Goal: Transaction & Acquisition: Purchase product/service

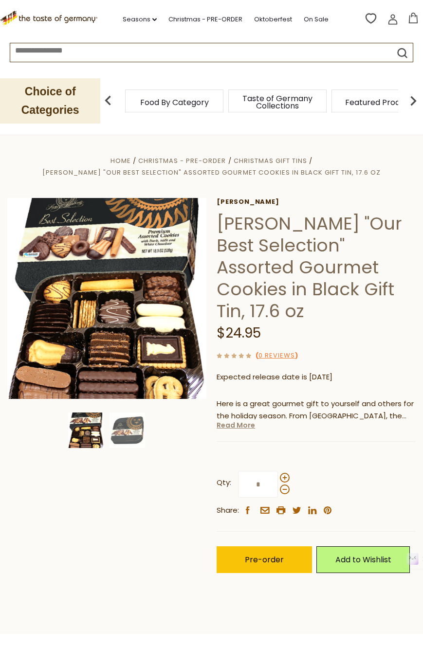
click at [241, 420] on link "Read More" at bounding box center [236, 425] width 38 height 10
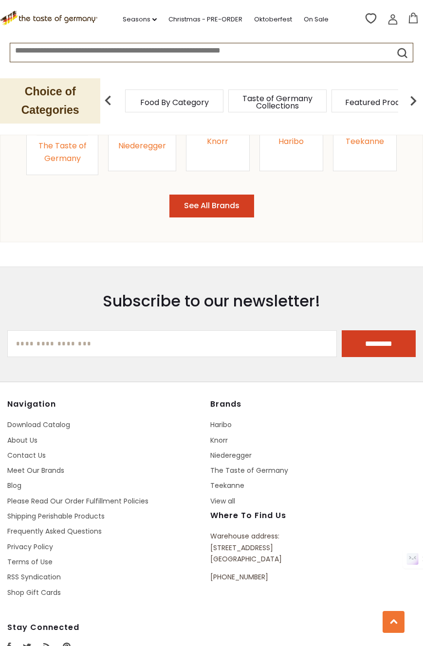
scroll to position [1308, 0]
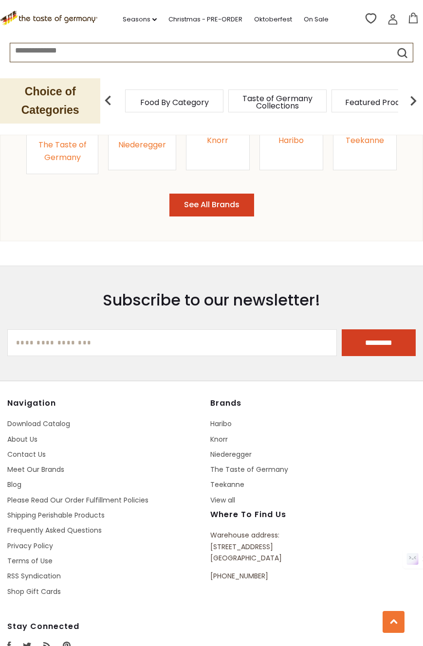
click at [220, 530] on p "Warehouse address: 615 Lofstrand Lane Rockville, MD 20850" at bounding box center [298, 547] width 176 height 34
drag, startPoint x: 220, startPoint y: 528, endPoint x: 272, endPoint y: 525, distance: 52.1
click at [272, 530] on p "Warehouse address: 615 Lofstrand Lane Rockville, MD 20850" at bounding box center [298, 547] width 176 height 34
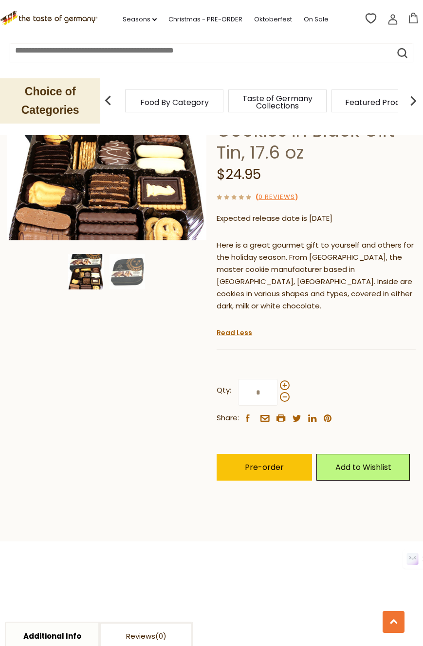
scroll to position [0, 0]
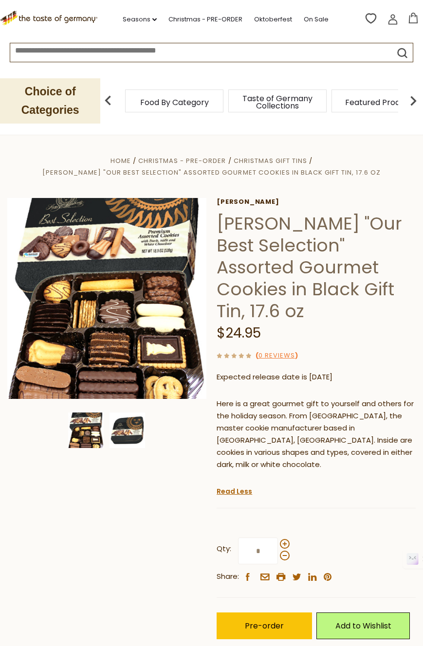
click at [129, 427] on img at bounding box center [127, 431] width 36 height 36
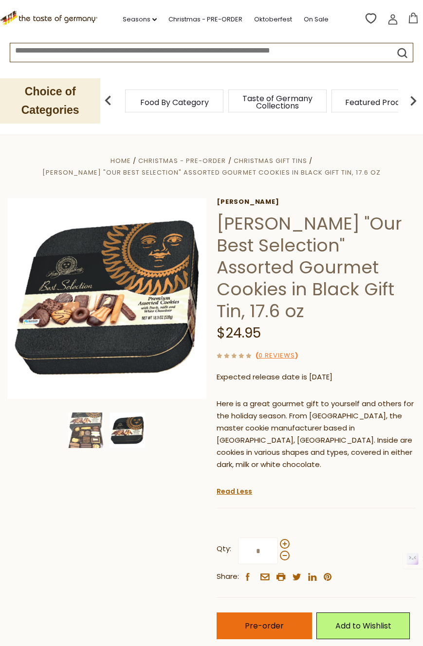
click at [260, 613] on button "Pre-order" at bounding box center [264, 626] width 95 height 27
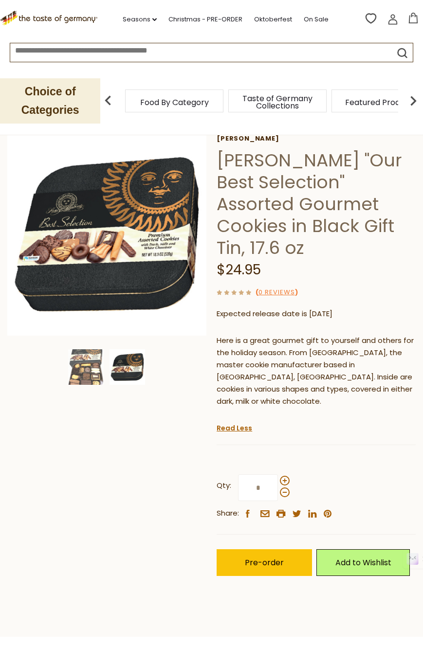
scroll to position [64, 0]
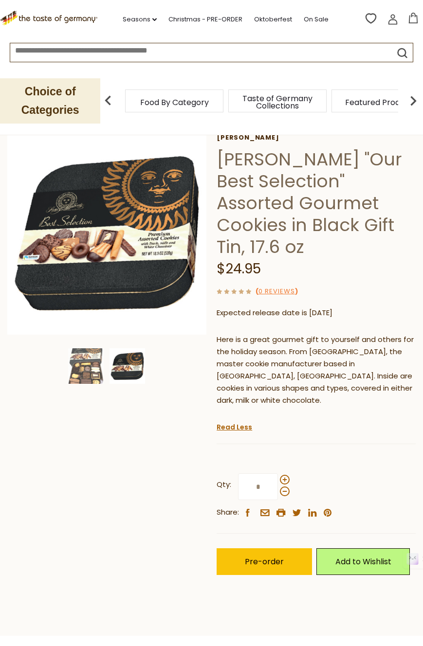
click at [282, 109] on span "Taste of Germany Collections" at bounding box center [277, 102] width 78 height 15
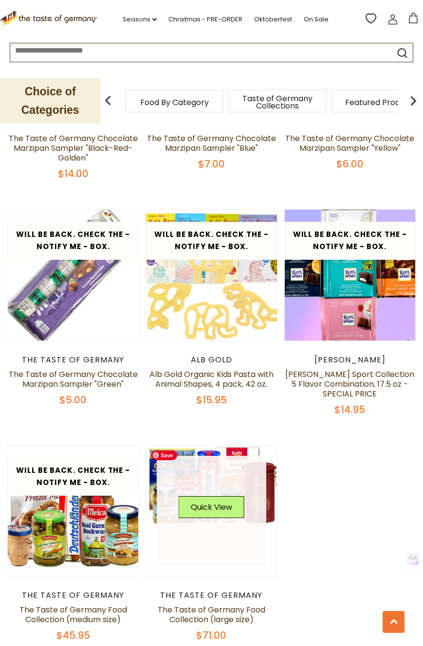
scroll to position [2393, 0]
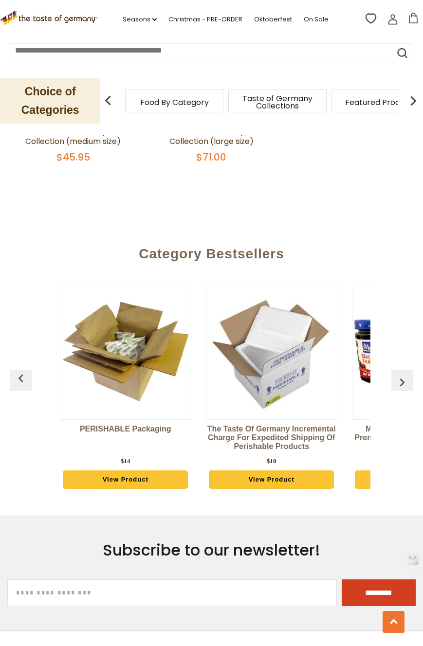
scroll to position [2923, 0]
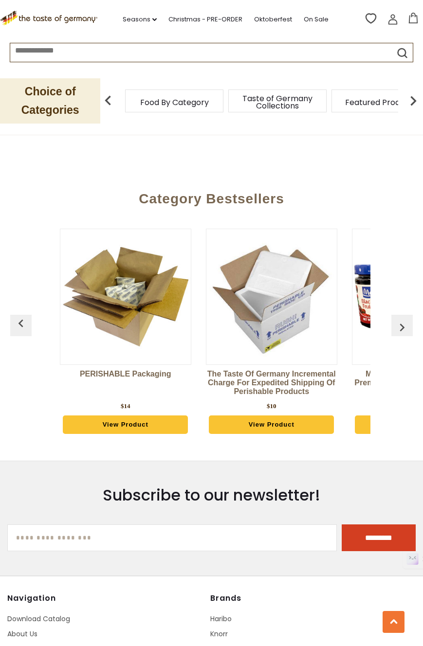
click at [410, 100] on img at bounding box center [412, 100] width 19 height 19
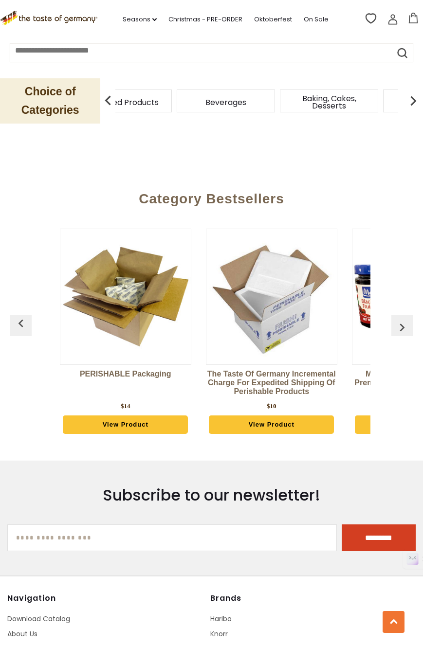
click at [409, 100] on img at bounding box center [412, 100] width 19 height 19
click at [414, 102] on img at bounding box center [412, 100] width 19 height 19
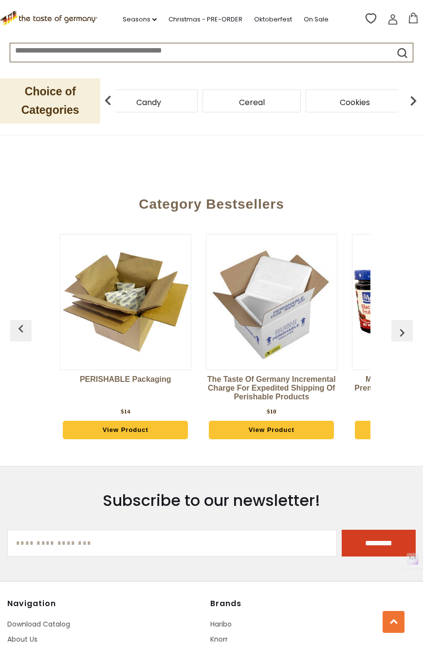
click at [414, 102] on img at bounding box center [412, 100] width 19 height 19
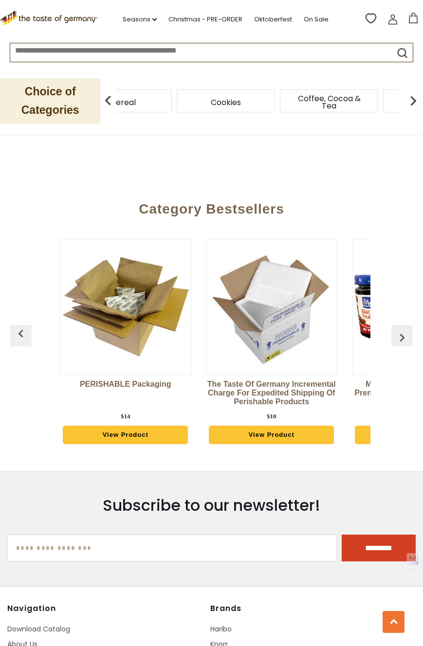
click at [414, 102] on img at bounding box center [412, 100] width 19 height 19
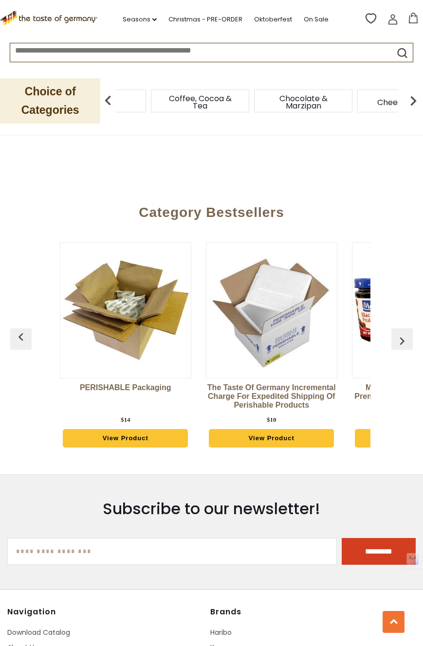
click at [414, 102] on img at bounding box center [412, 100] width 19 height 19
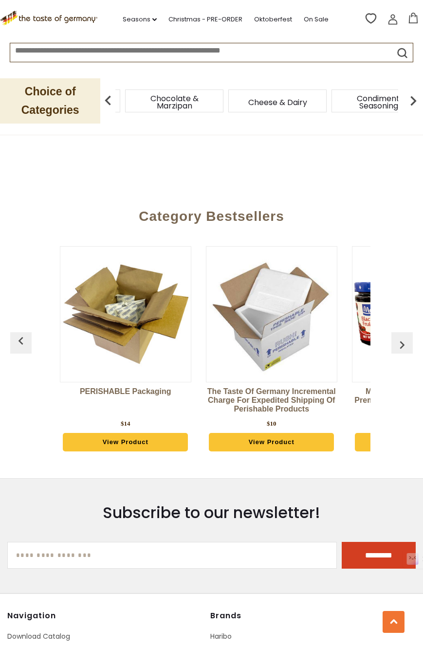
click at [414, 102] on img at bounding box center [412, 100] width 19 height 19
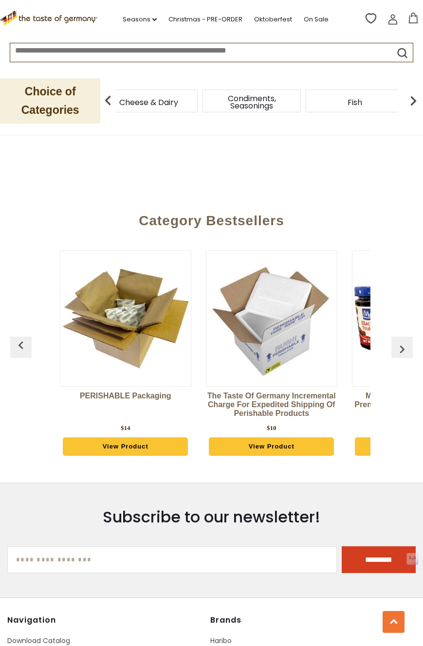
click at [414, 102] on img at bounding box center [412, 100] width 19 height 19
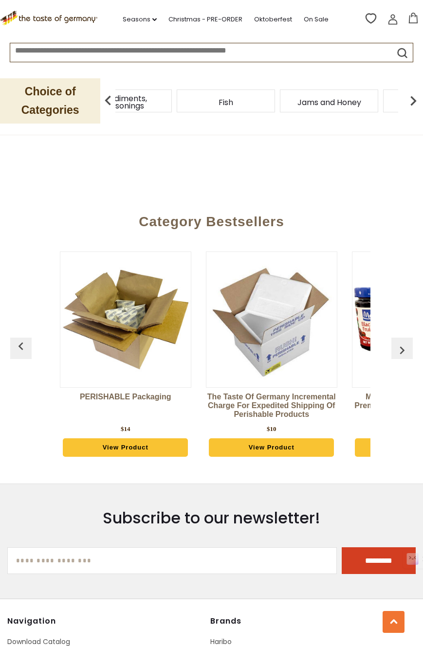
click at [414, 102] on img at bounding box center [412, 100] width 19 height 19
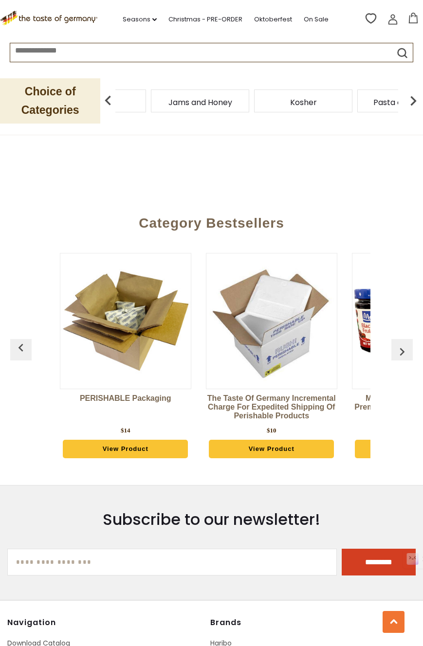
click at [414, 102] on img at bounding box center [412, 100] width 19 height 19
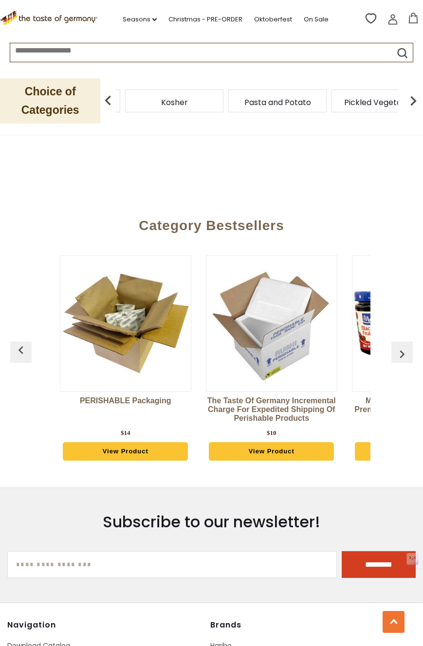
click at [414, 102] on img at bounding box center [412, 100] width 19 height 19
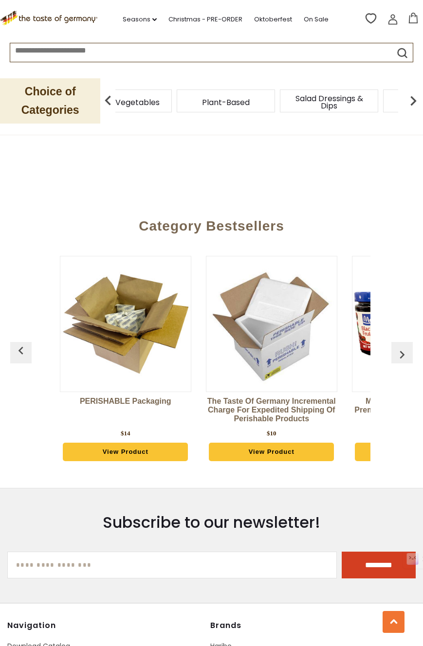
click at [414, 102] on img at bounding box center [412, 100] width 19 height 19
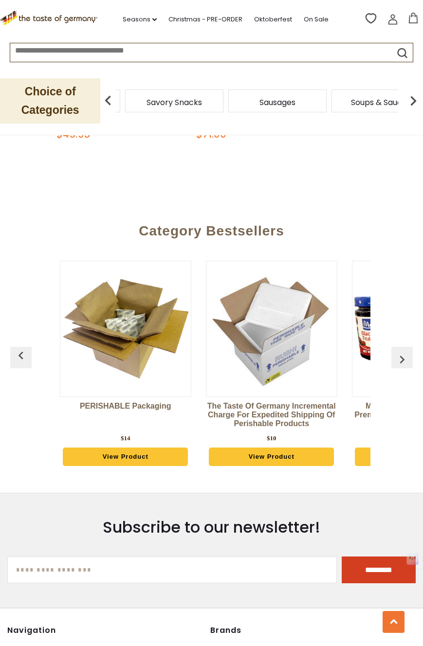
click at [414, 102] on img at bounding box center [412, 100] width 19 height 19
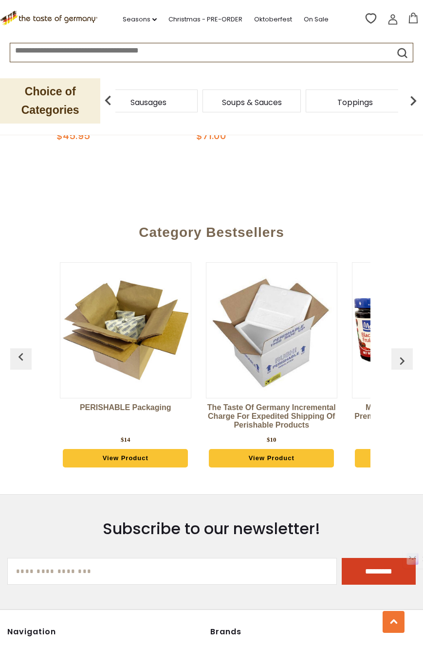
click at [414, 102] on img at bounding box center [412, 100] width 19 height 19
click at [223, 17] on link "Christmas - PRE-ORDER" at bounding box center [205, 19] width 74 height 11
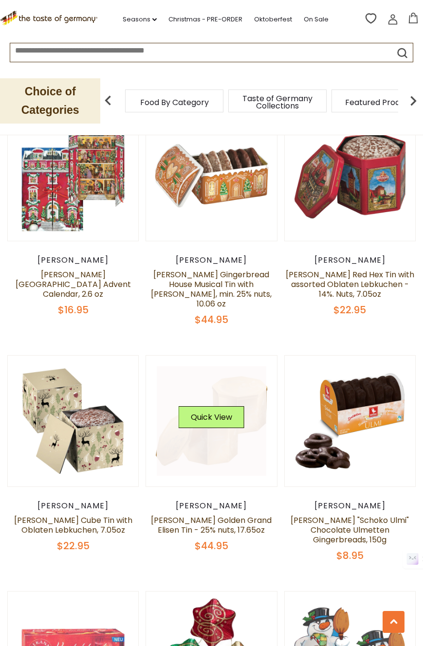
scroll to position [710, 0]
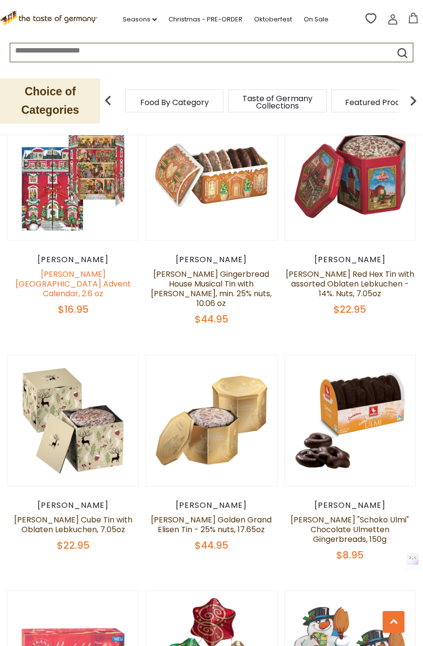
click at [54, 270] on link "Windel Manor House Advent Calendar, 2.6 oz" at bounding box center [73, 284] width 115 height 31
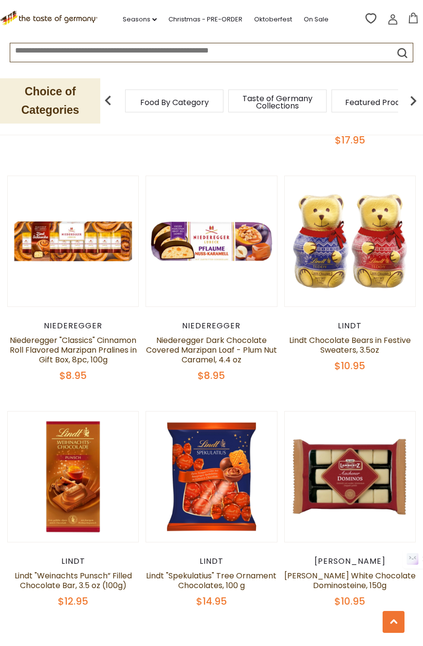
scroll to position [2539, 0]
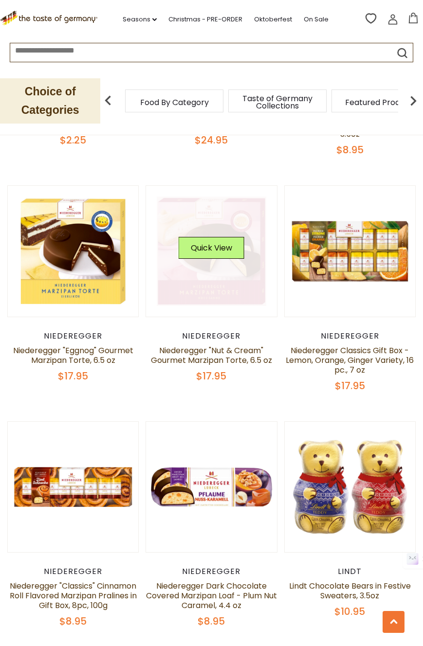
click at [203, 197] on link at bounding box center [211, 251] width 109 height 109
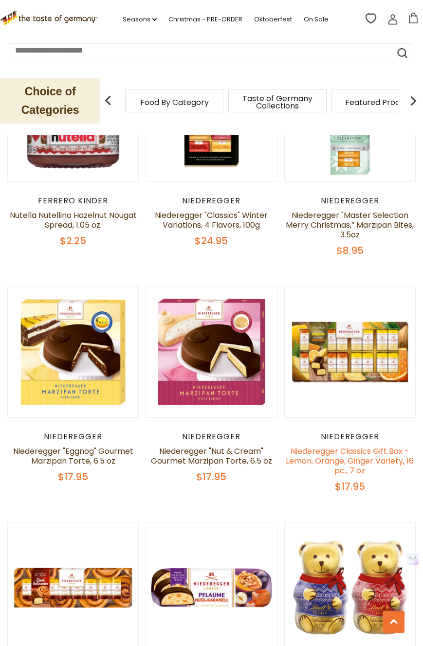
scroll to position [2193, 0]
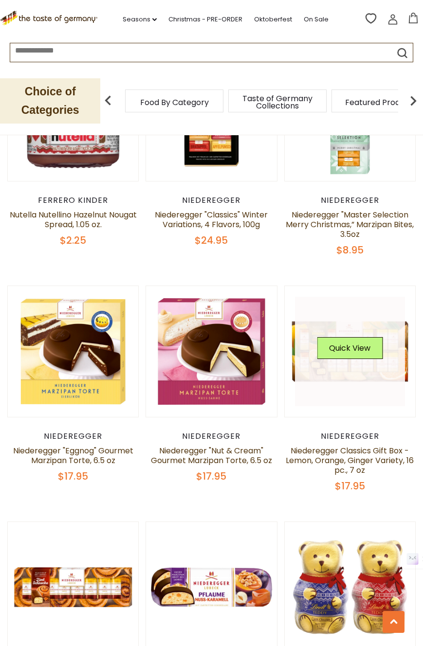
drag, startPoint x: 333, startPoint y: 303, endPoint x: 322, endPoint y: 338, distance: 37.4
click at [322, 338] on div "Quick View" at bounding box center [349, 351] width 109 height 109
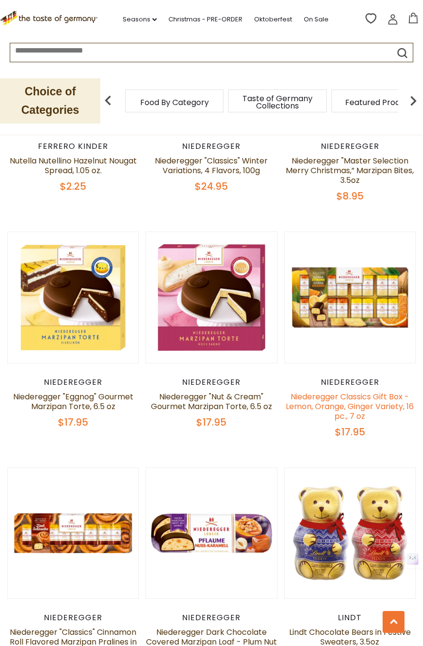
scroll to position [2247, 0]
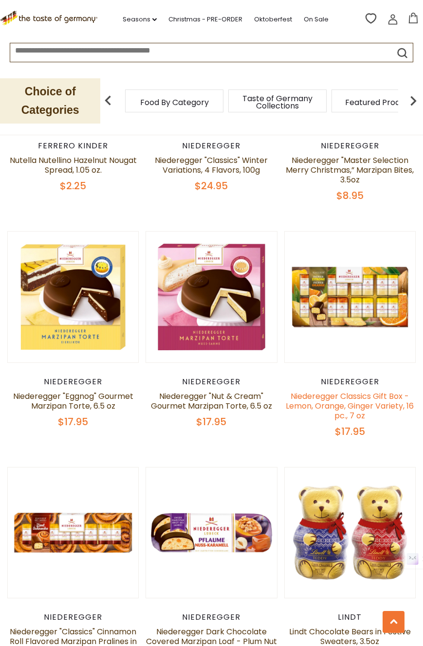
click at [322, 391] on link "Niederegger Classics Gift Box -Lemon, Orange, Ginger Variety, 16 pc., 7 oz" at bounding box center [350, 406] width 128 height 31
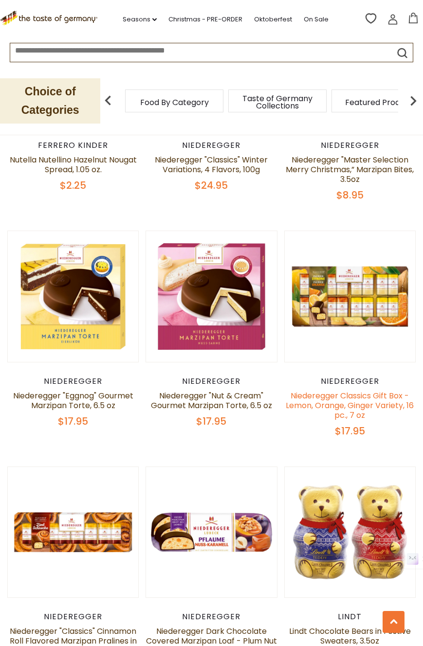
scroll to position [2377, 0]
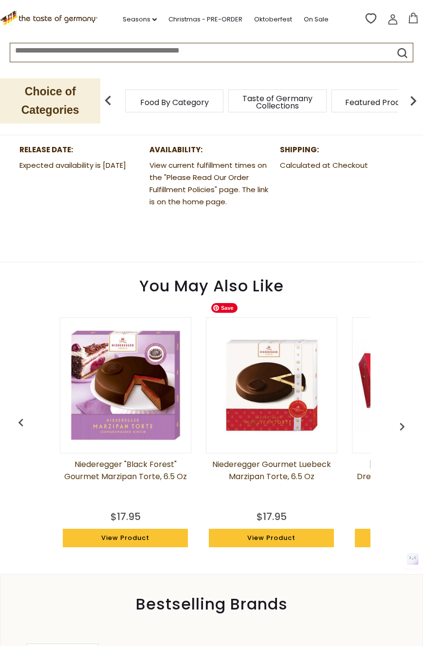
scroll to position [673, 0]
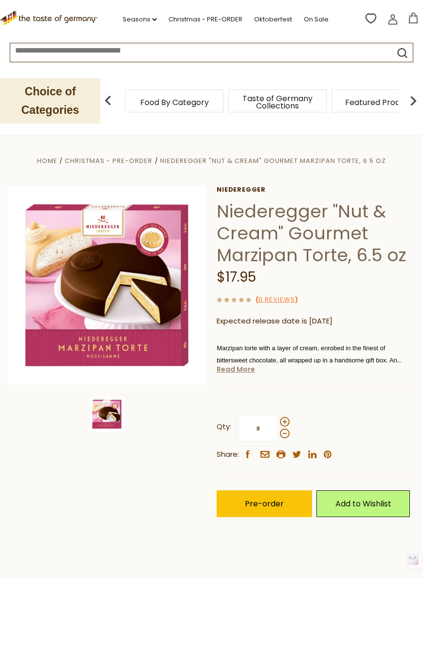
click at [244, 367] on link "Read More" at bounding box center [236, 369] width 38 height 10
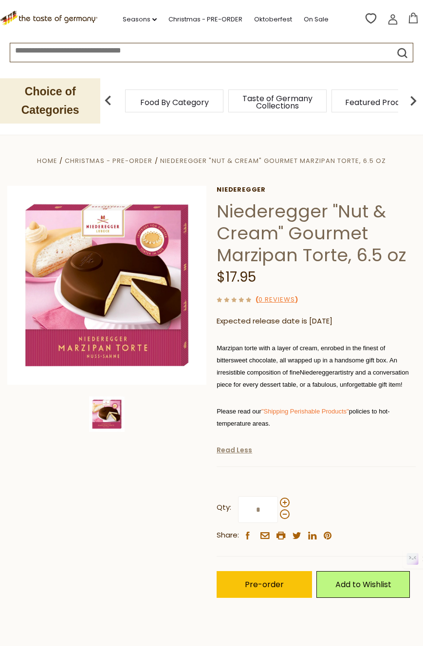
scroll to position [1, 0]
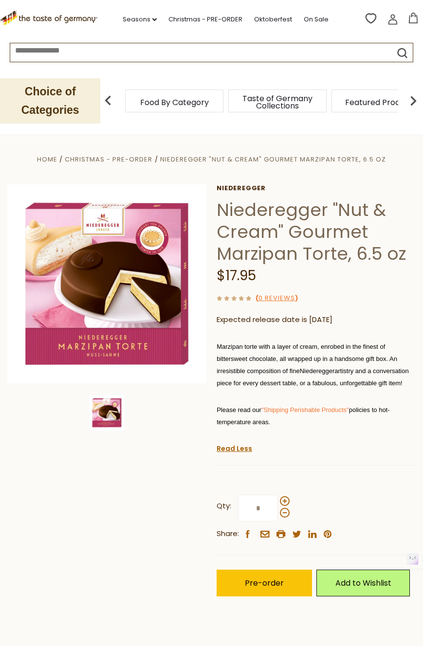
click at [241, 356] on span "Marzipan torte with a layer of cream, enrobed in the finest of bittersweet choc…" at bounding box center [307, 359] width 181 height 32
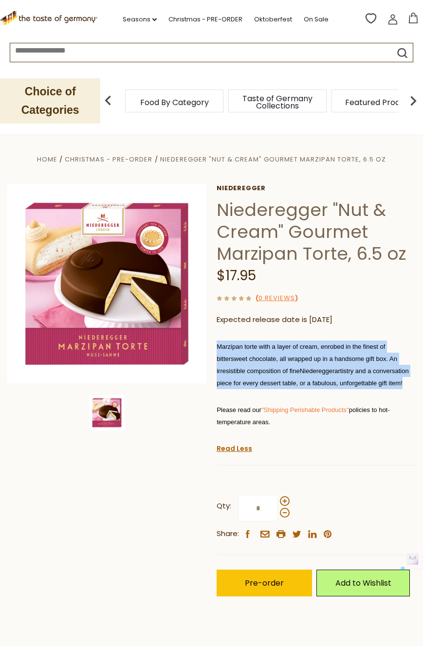
click at [241, 356] on span "Marzipan torte with a layer of cream, enrobed in the finest of bittersweet choc…" at bounding box center [307, 359] width 181 height 32
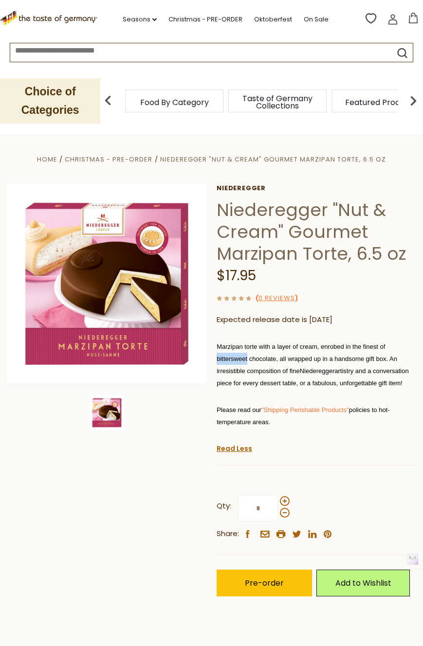
click at [241, 356] on span "Marzipan torte with a layer of cream, enrobed in the finest of bittersweet choc…" at bounding box center [307, 359] width 181 height 32
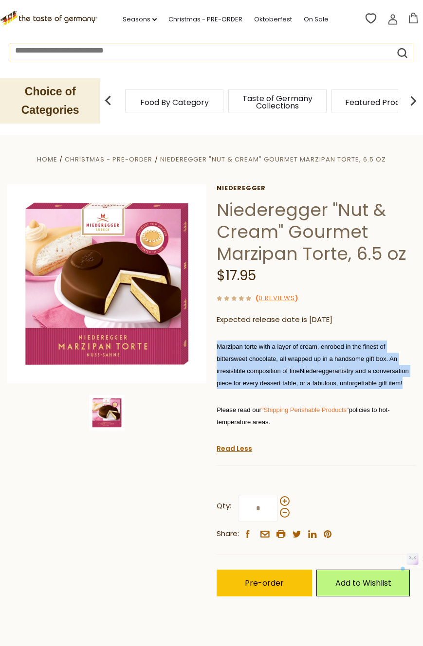
click at [241, 356] on span "Marzipan torte with a layer of cream, enrobed in the finest of bittersweet choc…" at bounding box center [307, 359] width 181 height 32
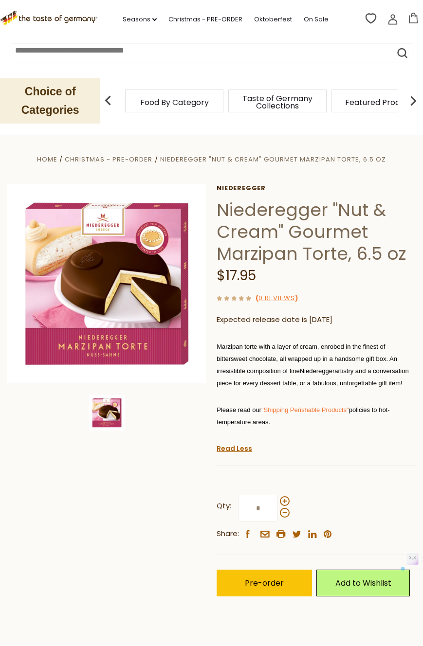
click at [304, 444] on div "Niederegger Niederegger "Nut & Cream" Gourmet Marzipan Torte, 6.5 oz $17.95 ( 0…" at bounding box center [316, 401] width 199 height 434
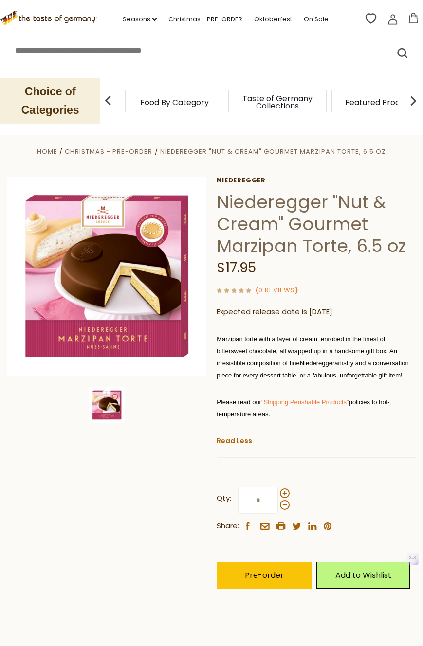
scroll to position [3, 0]
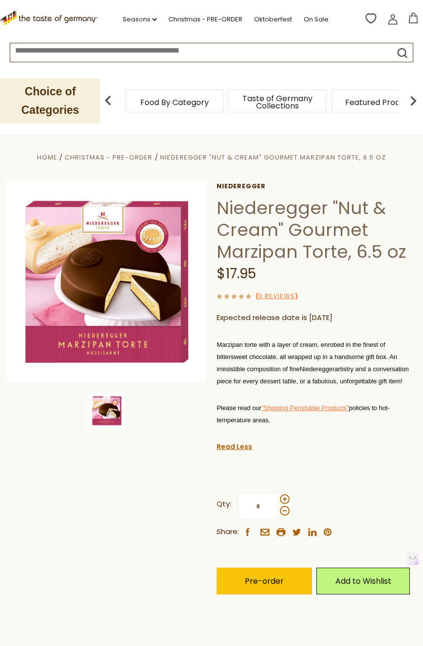
click at [318, 409] on link ""Shipping Perishable Products"" at bounding box center [305, 407] width 88 height 7
click at [235, 182] on link "Niederegger" at bounding box center [316, 186] width 199 height 8
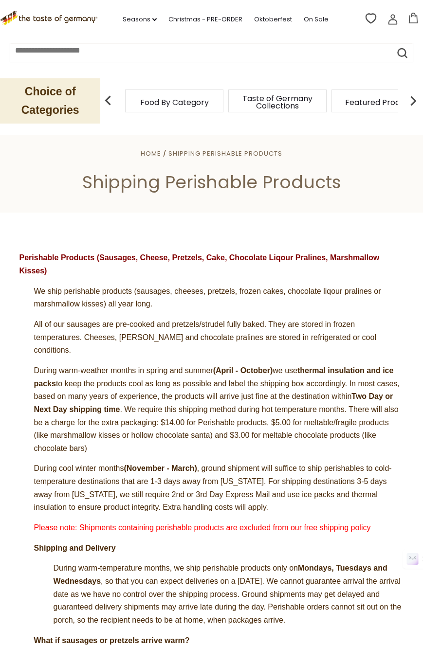
click at [101, 365] on p "During warm-weather months in spring and summer (April - October) we use therma…" at bounding box center [211, 409] width 384 height 90
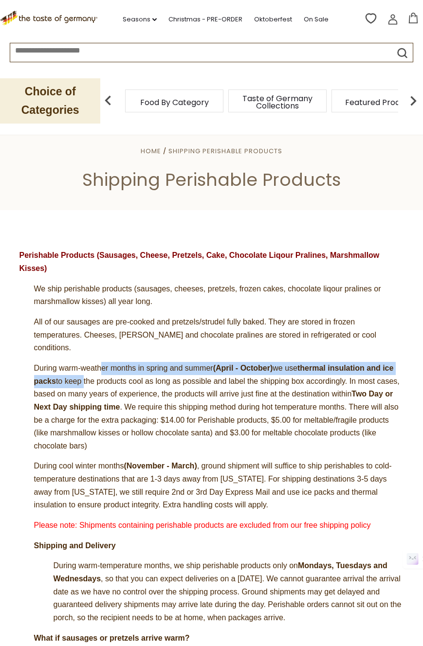
click at [101, 365] on p "During warm-weather months in spring and summer (April - October) we use therma…" at bounding box center [211, 407] width 384 height 90
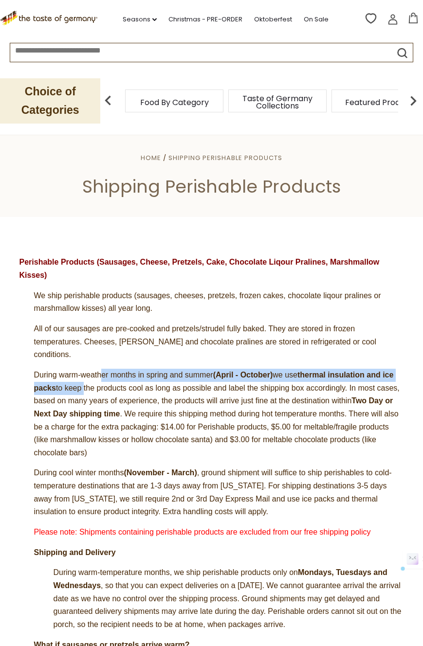
click at [101, 369] on p "During warm-weather months in spring and summer (April - October) we use therma…" at bounding box center [211, 414] width 384 height 90
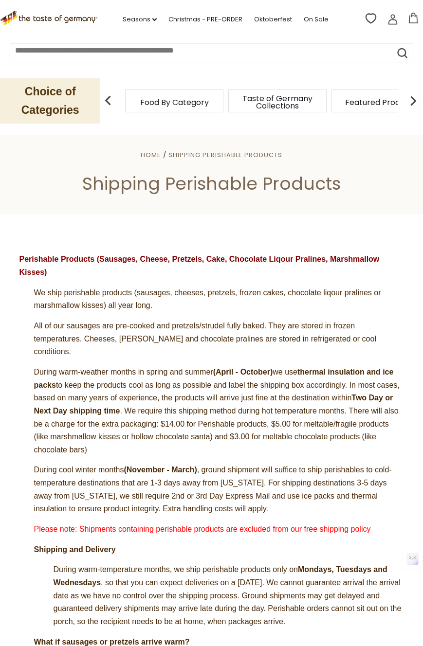
click at [96, 466] on p "During cool winter months (November - March) , ground shipment will suffice to …" at bounding box center [211, 490] width 384 height 52
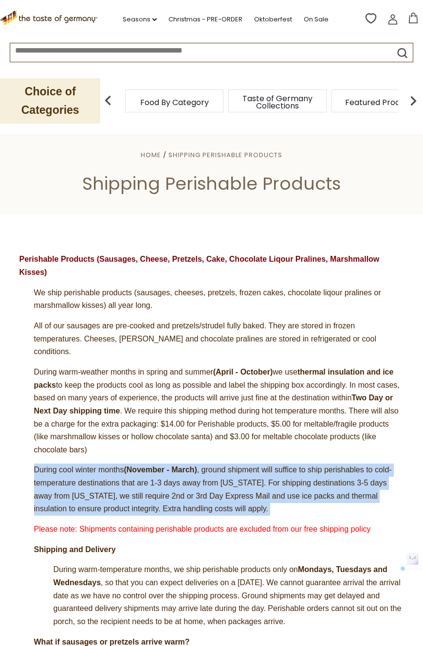
click at [96, 466] on p "During cool winter months (November - March) , ground shipment will suffice to …" at bounding box center [211, 490] width 384 height 52
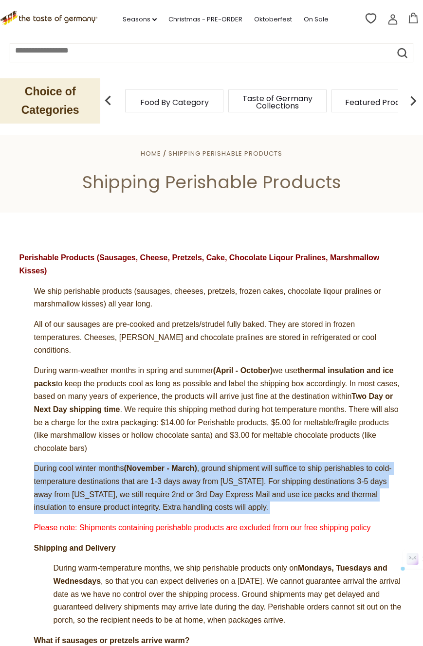
click at [96, 466] on span "During cool winter months (November - March) , ground shipment will suffice to …" at bounding box center [213, 487] width 358 height 47
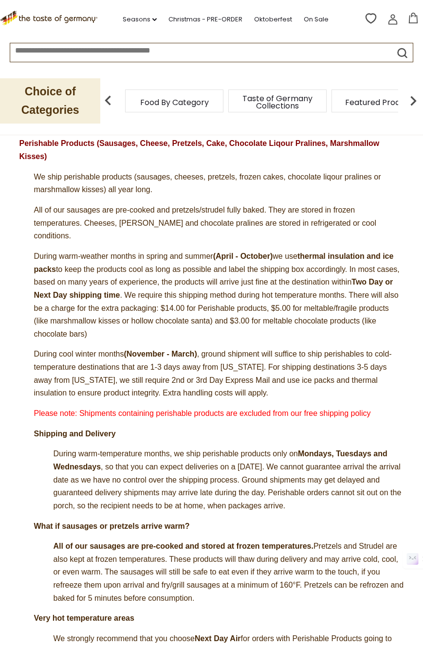
scroll to position [121, 0]
click at [76, 174] on span "We ship perishable products (sausages, cheeses, pretzels, frozen cakes, chocola…" at bounding box center [207, 183] width 347 height 21
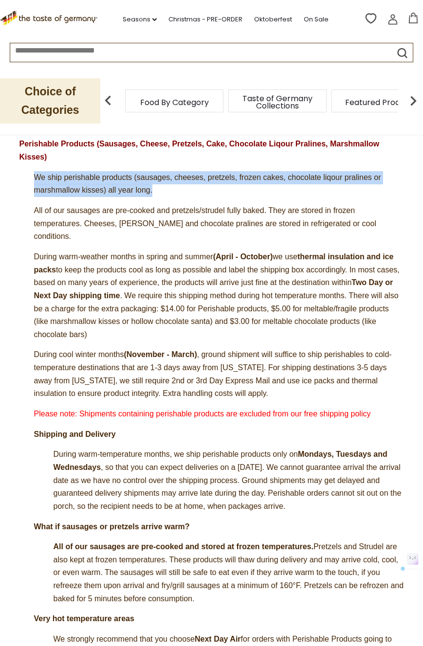
click at [76, 174] on span "We ship perishable products (sausages, cheeses, pretzels, frozen cakes, chocola…" at bounding box center [207, 183] width 347 height 21
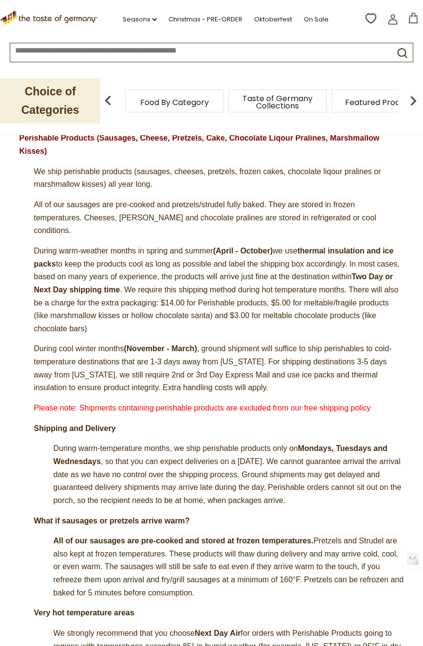
click at [55, 326] on article "Perishable Products (Sausages, Cheese, Pretzels, Cake, Chocolate Liqour Praline…" at bounding box center [211, 617] width 384 height 970
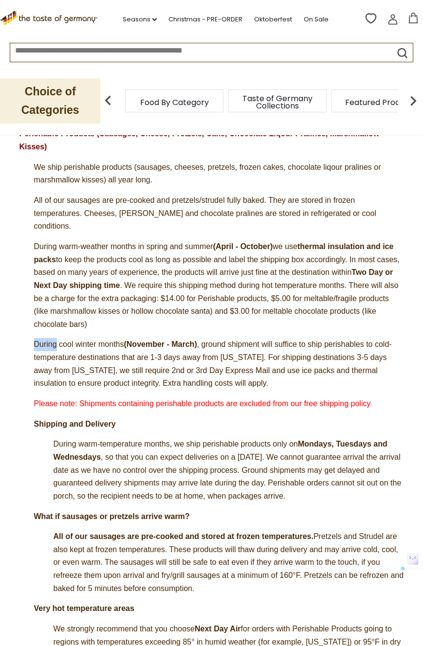
click at [55, 326] on article "Perishable Products (Sausages, Cheese, Pretzels, Cake, Chocolate Liqour Praline…" at bounding box center [211, 612] width 384 height 970
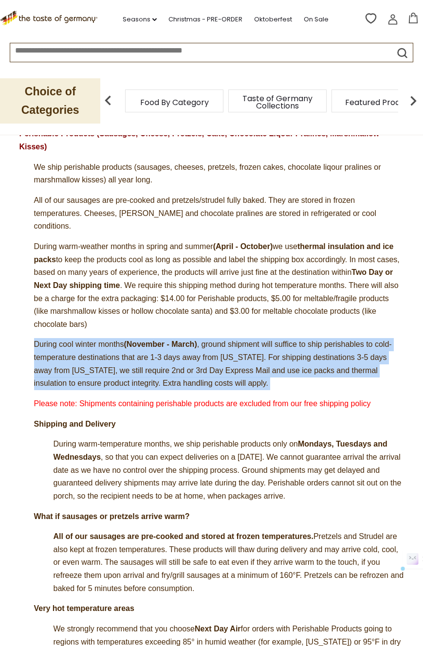
click at [55, 326] on article "Perishable Products (Sausages, Cheese, Pretzels, Cake, Chocolate Liqour Praline…" at bounding box center [211, 612] width 384 height 970
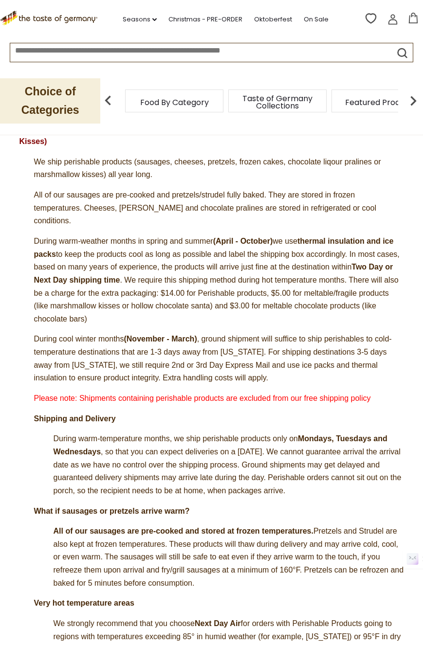
click at [117, 434] on span "During warm-temperature months, we ship perishable products only on Mondays, Tu…" at bounding box center [228, 464] width 348 height 60
click at [304, 319] on article "Perishable Products (Sausages, Cheese, Pretzels, Cake, Chocolate Liqour Praline…" at bounding box center [211, 607] width 384 height 970
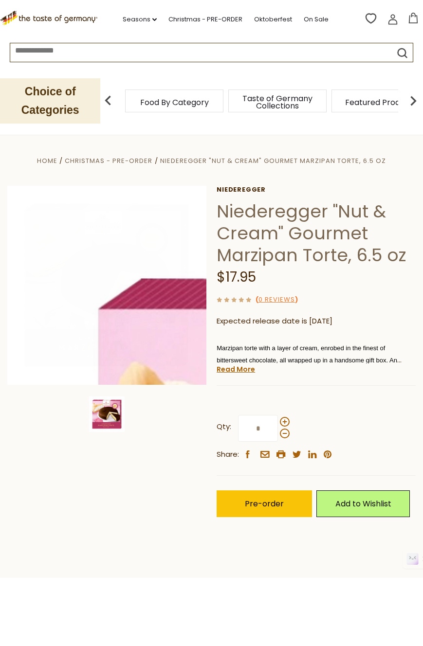
scroll to position [3, 0]
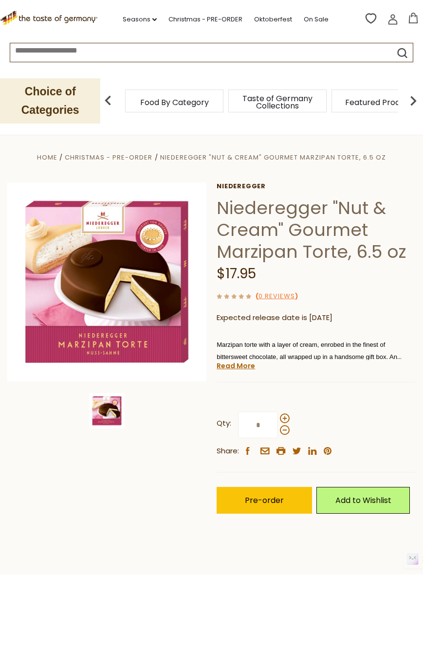
click at [244, 203] on h1 "Niederegger "Nut & Cream" Gourmet Marzipan Torte, 6.5 oz" at bounding box center [316, 230] width 199 height 66
click at [326, 265] on div "$17.95" at bounding box center [316, 274] width 199 height 23
click at [254, 372] on div "Current stock: 0" at bounding box center [316, 375] width 199 height 6
click at [254, 367] on div "Niederegger Niederegger "Nut & Cream" Gourmet Marzipan Torte, 6.5 oz $17.95 ( 0…" at bounding box center [316, 358] width 199 height 353
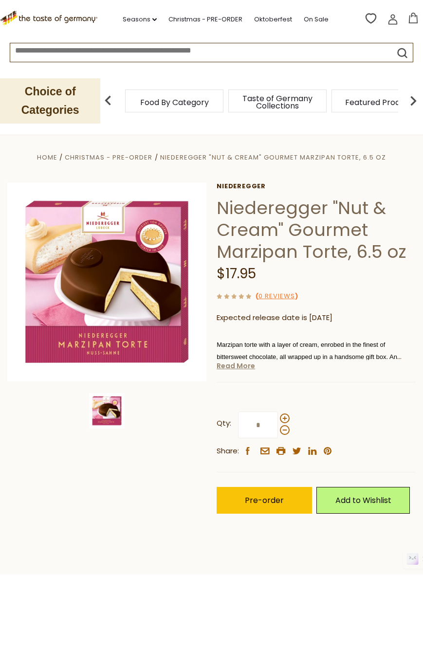
click at [239, 365] on link "Read More" at bounding box center [236, 366] width 38 height 10
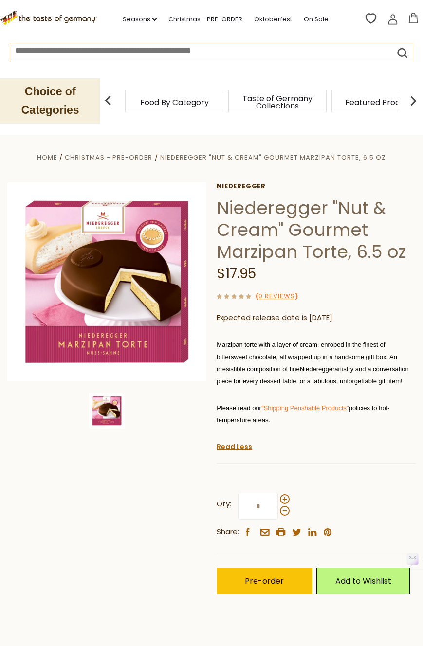
click at [264, 365] on span "Marzipan torte with a layer of cream, enrobed in the finest of bittersweet choc…" at bounding box center [307, 357] width 181 height 32
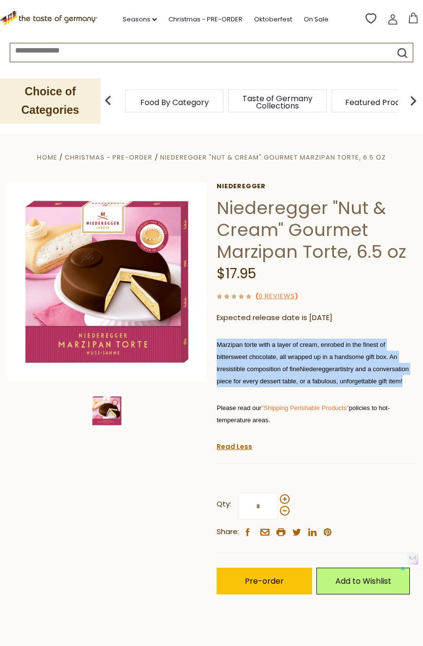
click at [264, 365] on span "Marzipan torte with a layer of cream, enrobed in the finest of bittersweet choc…" at bounding box center [307, 357] width 181 height 32
click at [337, 388] on div "Marzipan torte with a layer of cream, enrobed in the finest of bittersweet choc…" at bounding box center [316, 385] width 199 height 109
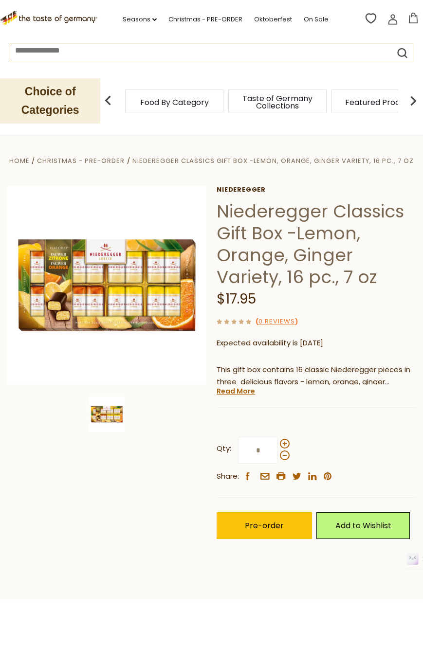
scroll to position [2, 0]
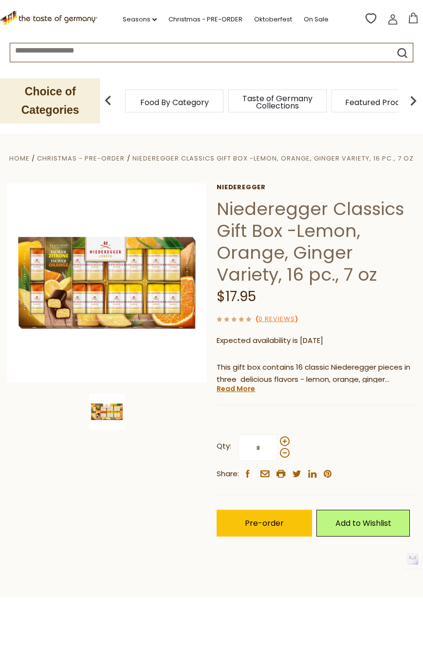
click at [237, 389] on link "Read More" at bounding box center [236, 389] width 38 height 10
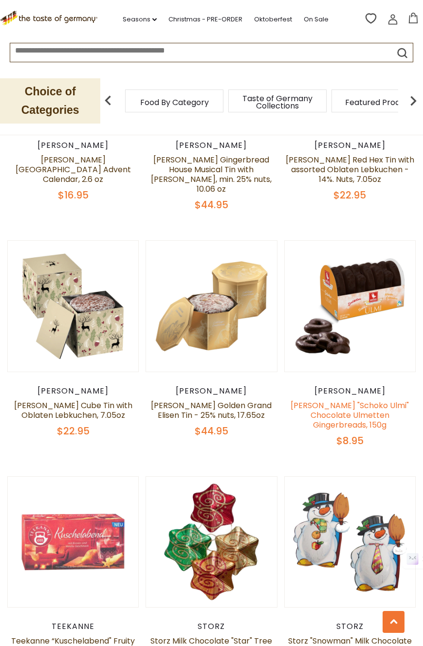
scroll to position [871, 0]
